Goal: Transaction & Acquisition: Purchase product/service

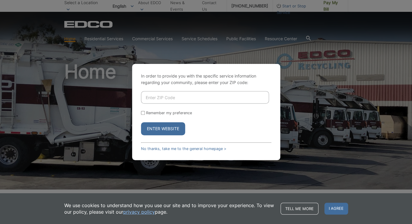
click at [181, 96] on input "Enter ZIP Code" at bounding box center [205, 97] width 128 height 12
type input "92019"
click at [141, 122] on button "Enter Website" at bounding box center [163, 128] width 44 height 13
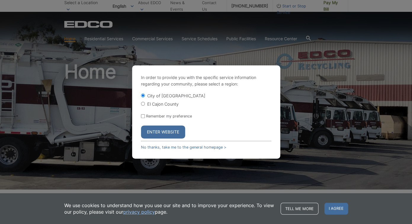
click at [172, 133] on button "Enter Website" at bounding box center [163, 132] width 44 height 13
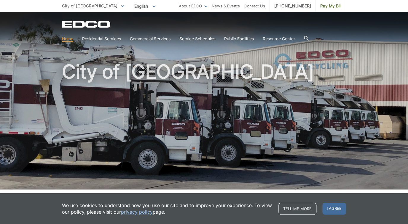
click at [38, 116] on div "City of [GEOGRAPHIC_DATA]" at bounding box center [204, 101] width 408 height 178
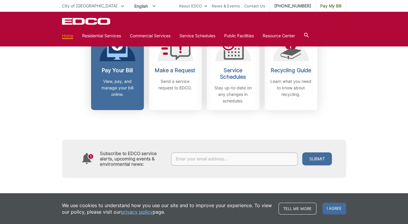
scroll to position [175, 0]
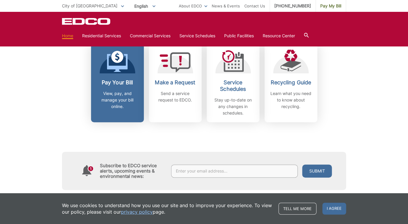
click at [120, 61] on icon at bounding box center [117, 57] width 12 height 12
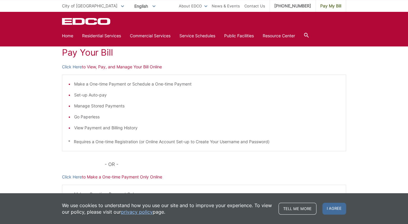
scroll to position [85, 0]
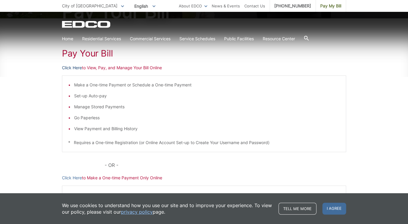
click at [74, 67] on link "Click Here" at bounding box center [72, 68] width 20 height 7
